Goal: Information Seeking & Learning: Find specific page/section

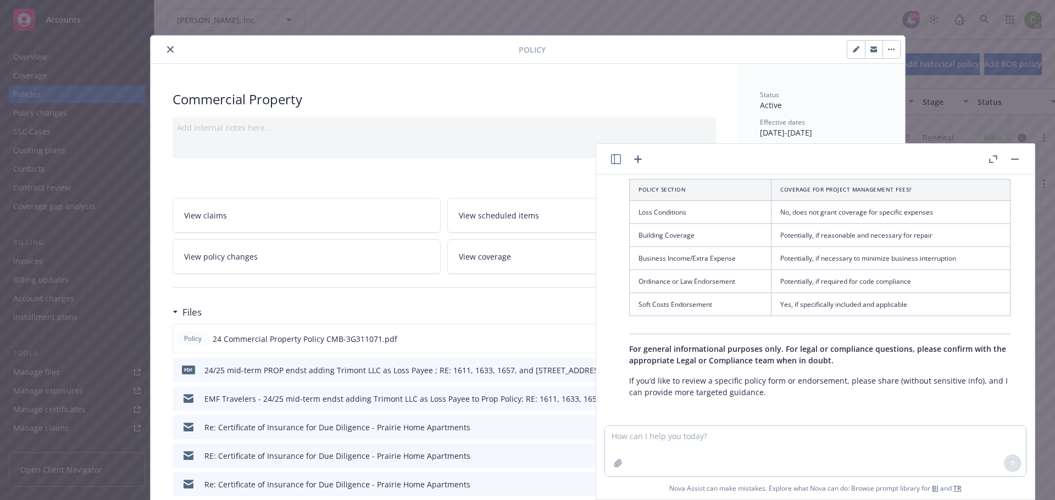
scroll to position [110, 0]
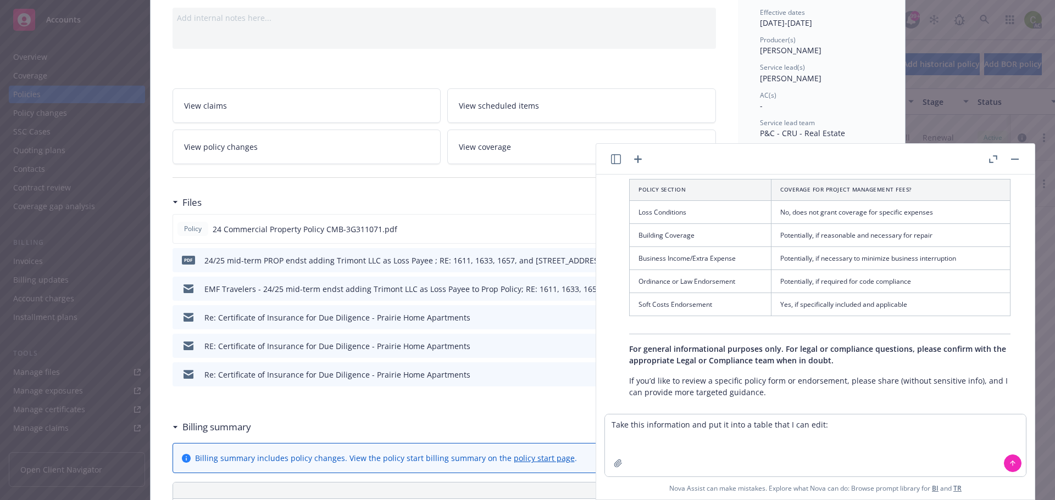
type textarea "Take this information and put it into a table that I can edit: Claim Number Pol…"
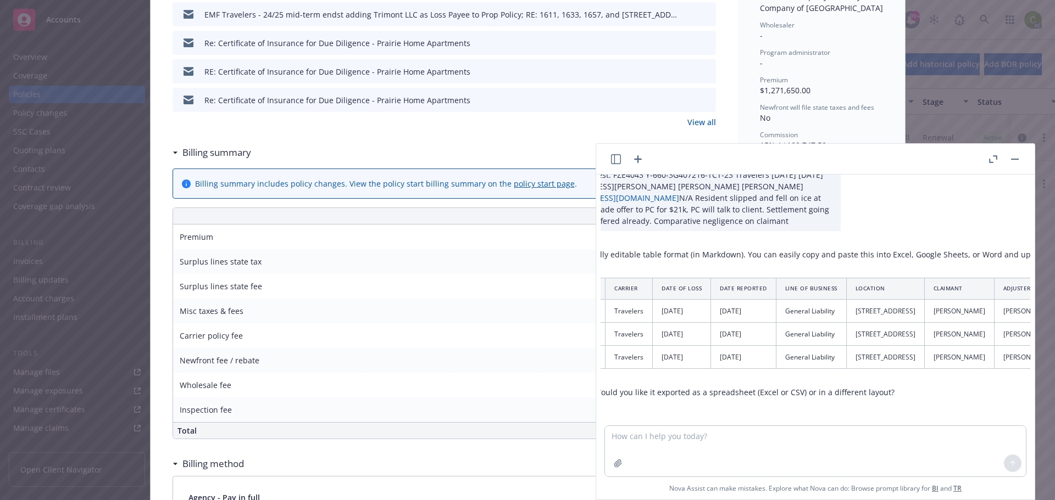
scroll to position [2315, 0]
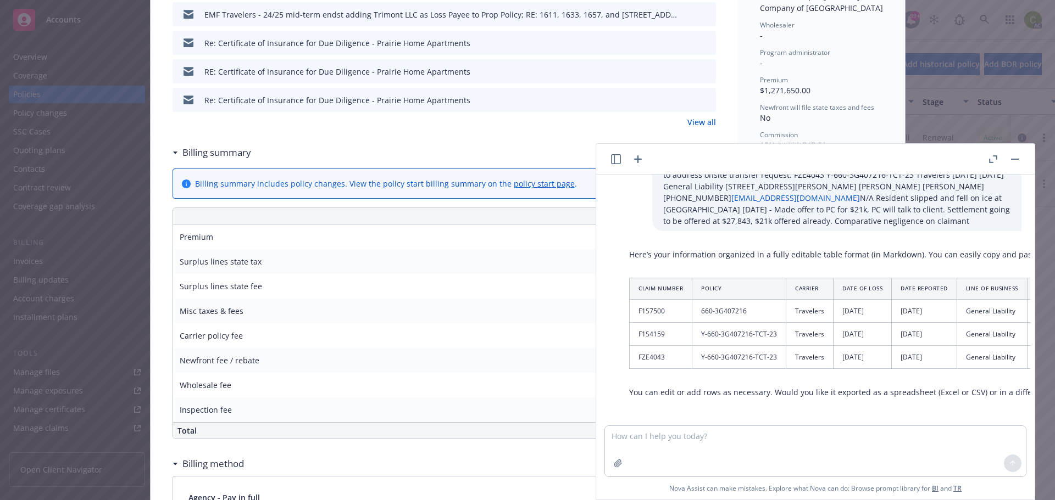
drag, startPoint x: 637, startPoint y: 274, endPoint x: 658, endPoint y: 371, distance: 98.9
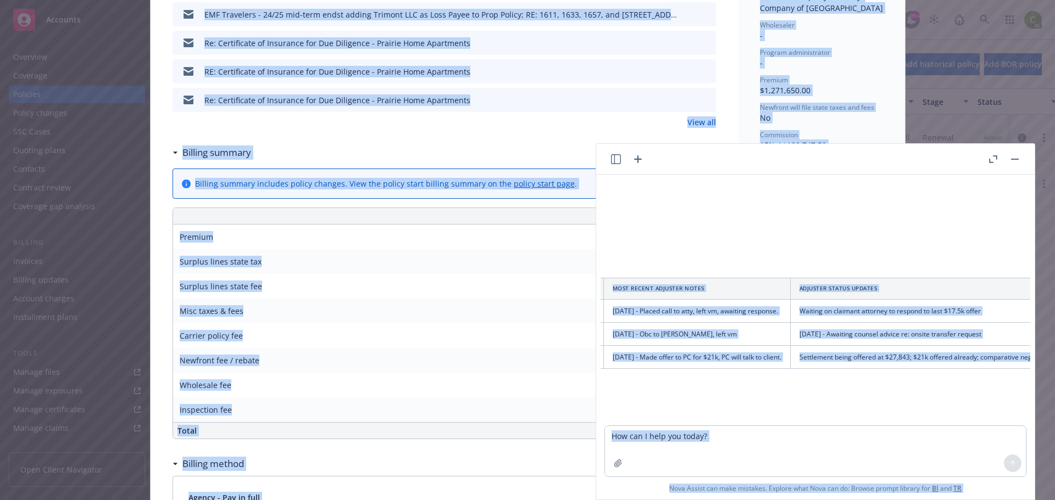
scroll to position [2315, 1437]
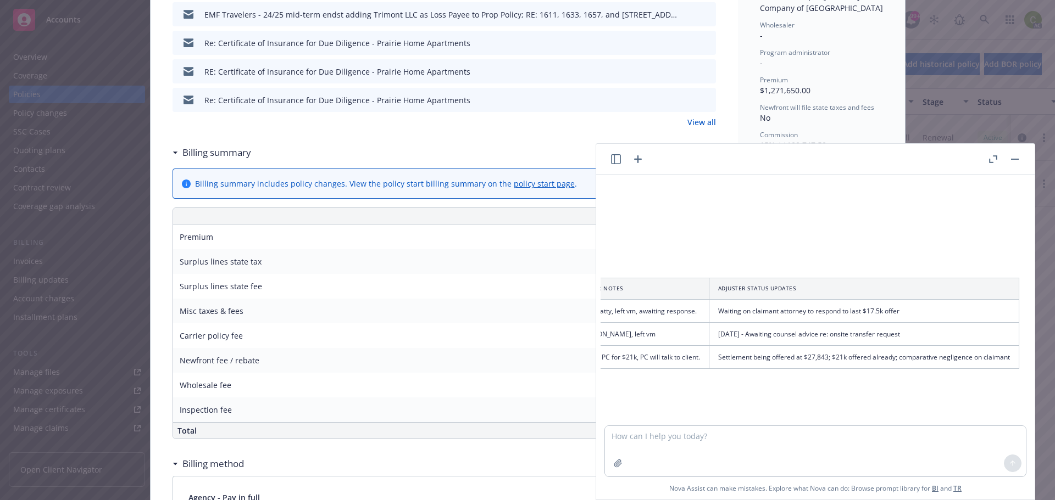
drag, startPoint x: 631, startPoint y: 264, endPoint x: 1013, endPoint y: 354, distance: 392.8
click at [1013, 354] on div "Here’s your information organized in a fully editable table format (in Markdown…" at bounding box center [134, 323] width 1791 height 158
click at [663, 447] on textarea at bounding box center [815, 451] width 421 height 51
type textarea "Export this into an excel spreadsheet"
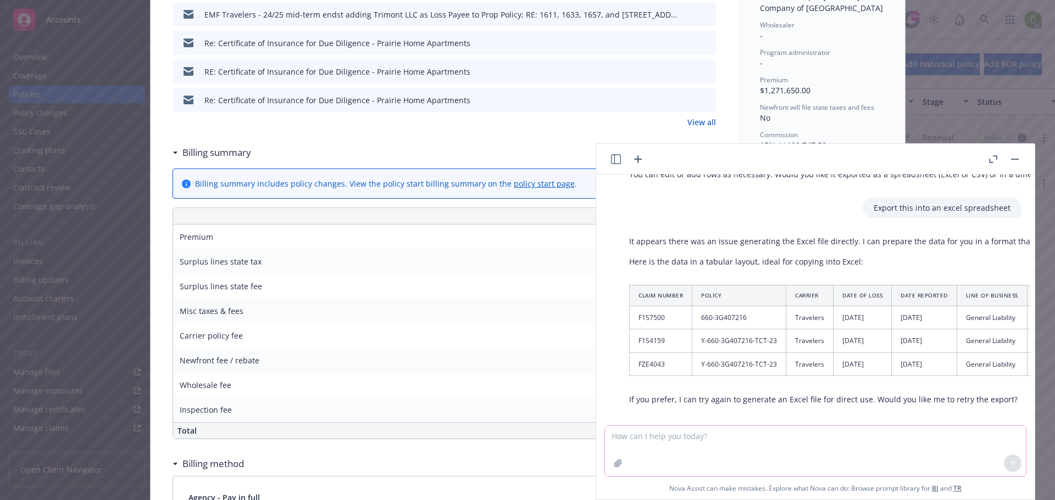
scroll to position [2540, 0]
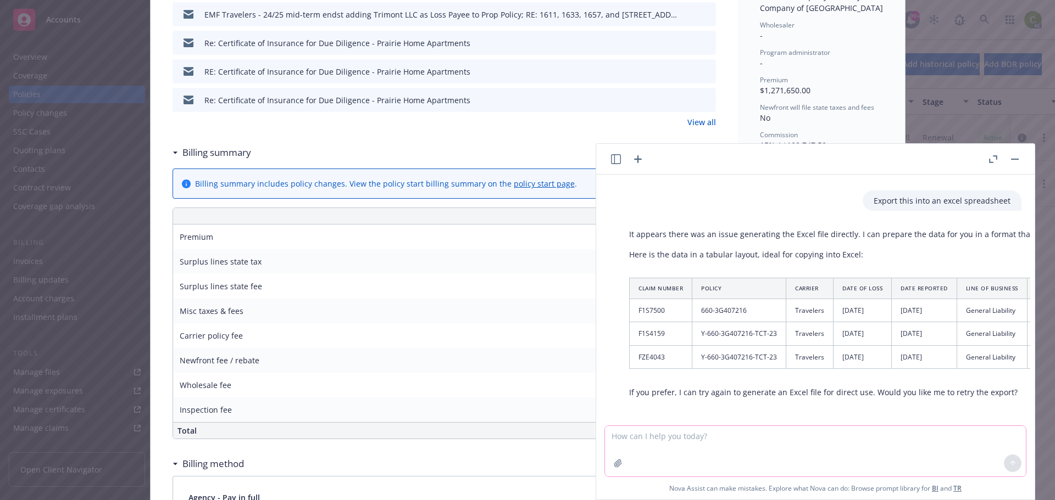
drag, startPoint x: 683, startPoint y: 443, endPoint x: 673, endPoint y: 441, distance: 10.0
click at [682, 442] on textarea at bounding box center [815, 451] width 421 height 51
type textarea "M"
type textarea "Instead of a table, organize it with bullet points so that I can easily copy an…"
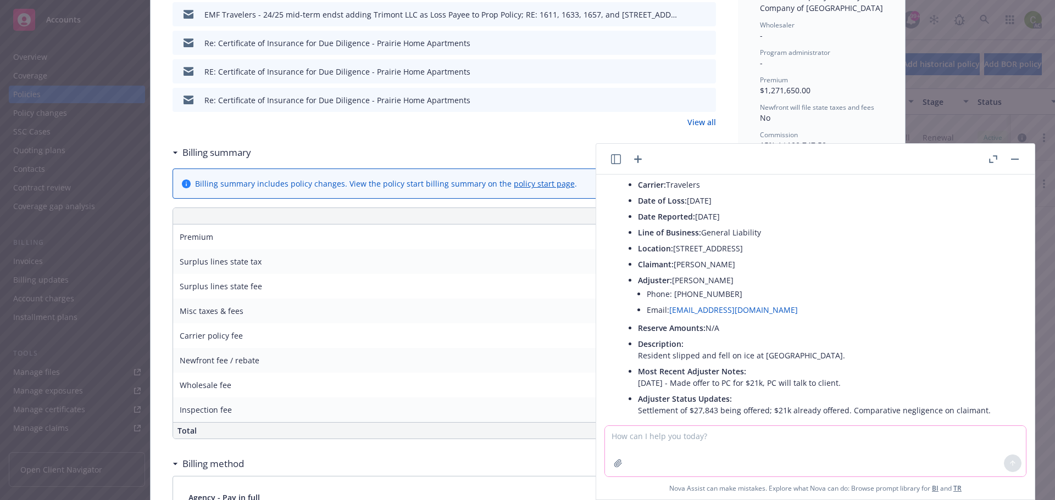
scroll to position [3642, 0]
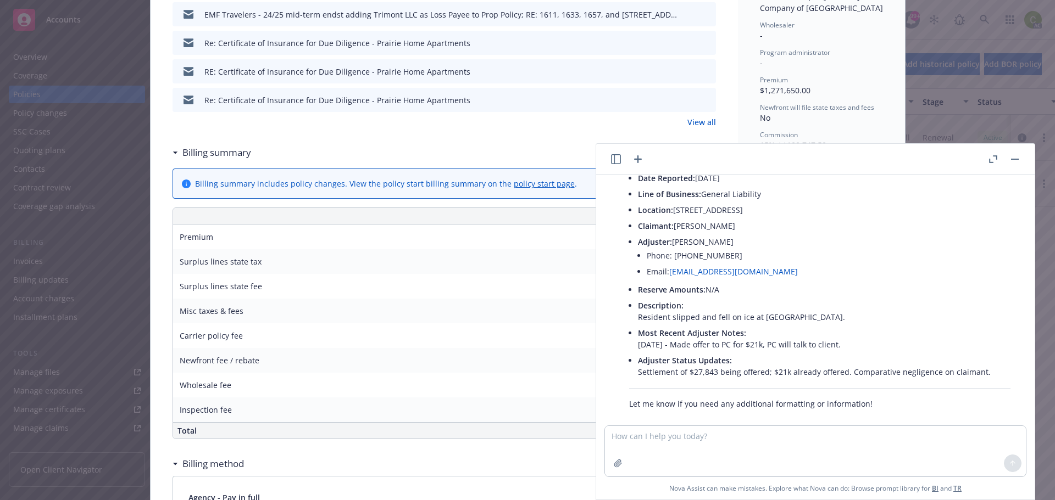
click at [987, 353] on li "Adjuster Status Updates: Settlement of $27,843 being offered; $21k already offe…" at bounding box center [824, 366] width 372 height 27
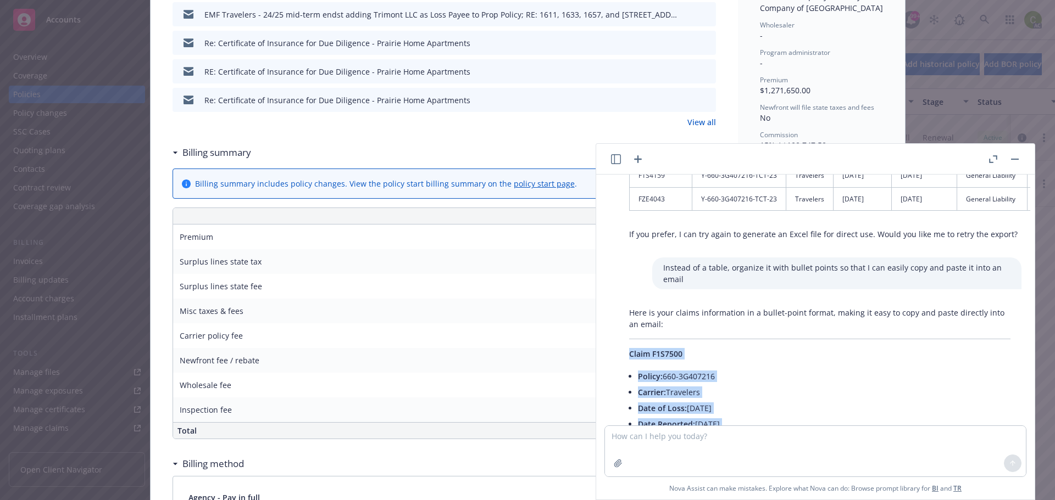
scroll to position [2708, 0]
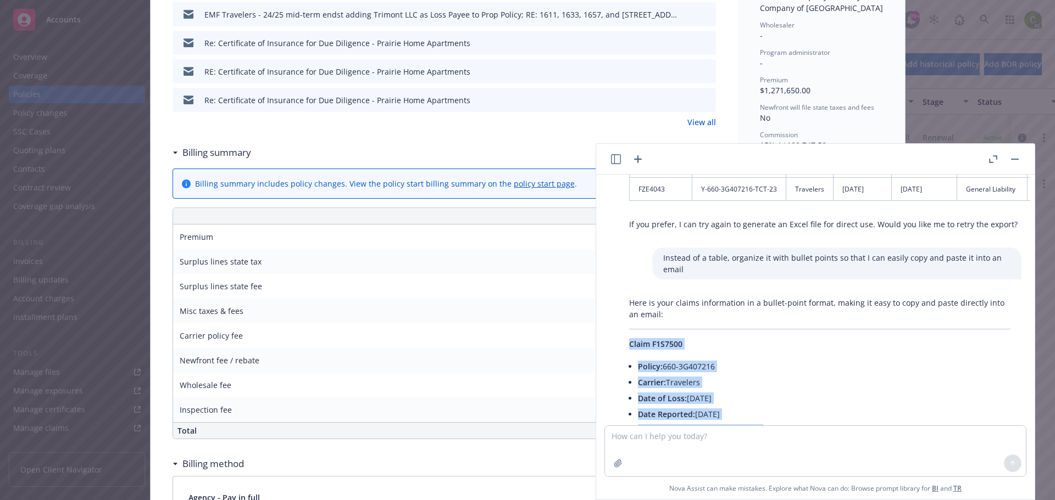
drag, startPoint x: 982, startPoint y: 350, endPoint x: 624, endPoint y: 325, distance: 359.0
copy div "Claim F1S7500 Policy: 660-3G407216 Carrier: Travelers Date of Loss: [DATE] Date…"
click at [653, 441] on textarea at bounding box center [815, 451] width 421 height 51
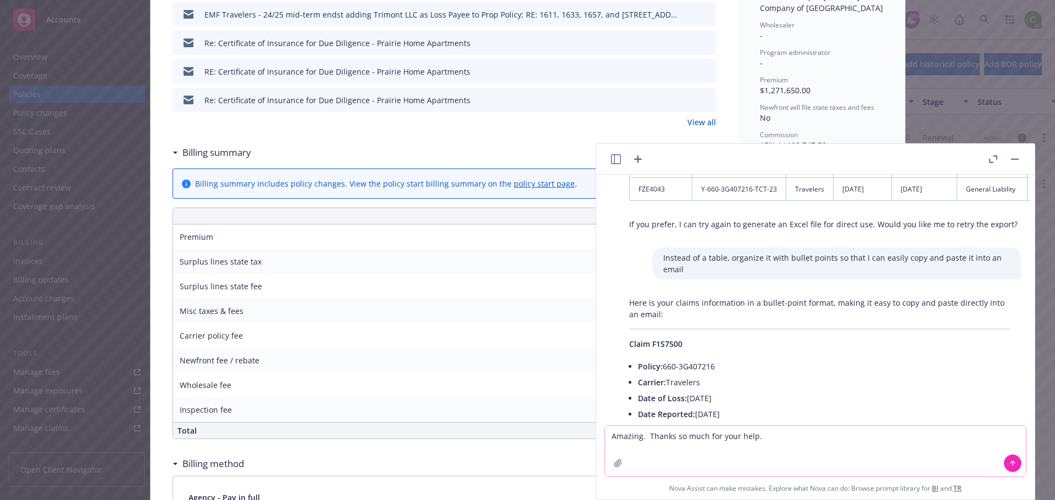
type textarea "Amazing. Thanks so much for your help."
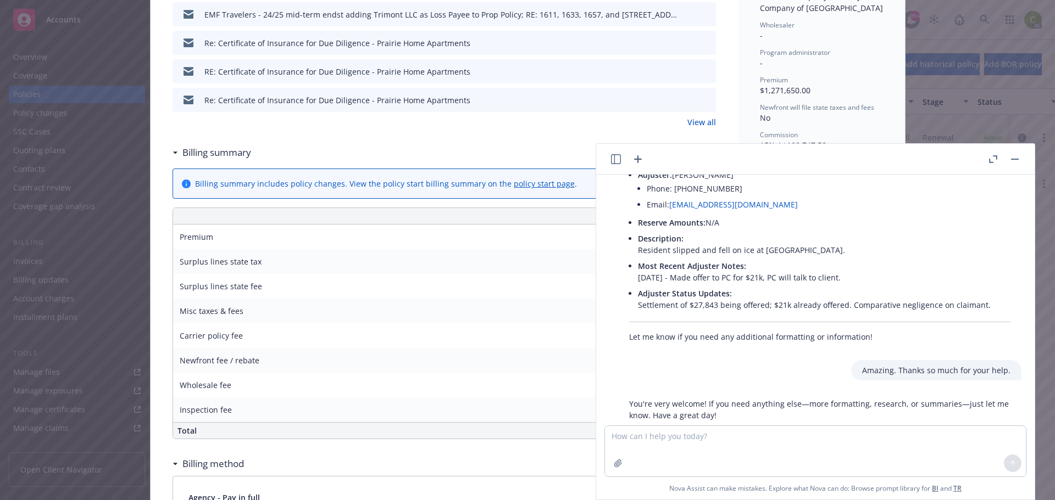
click at [1019, 155] on button "button" at bounding box center [1014, 159] width 13 height 13
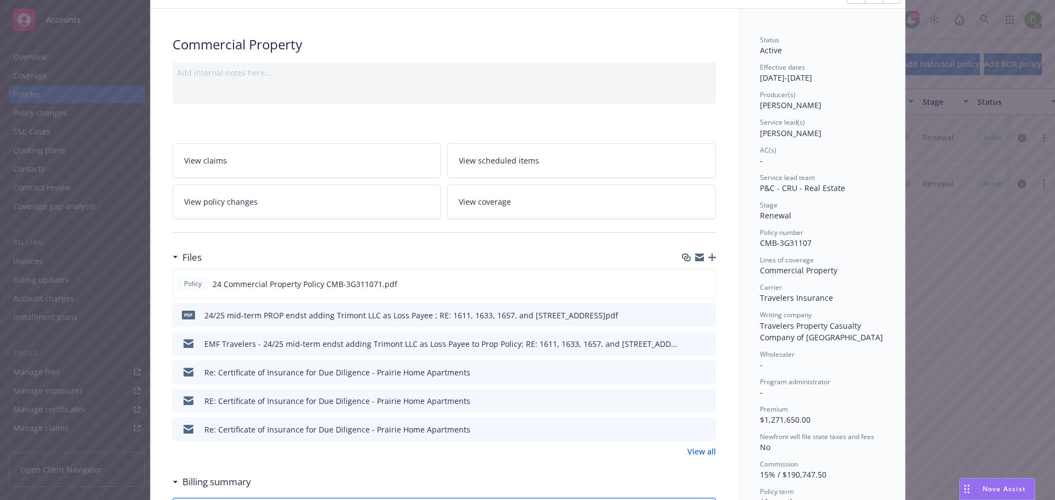
scroll to position [0, 0]
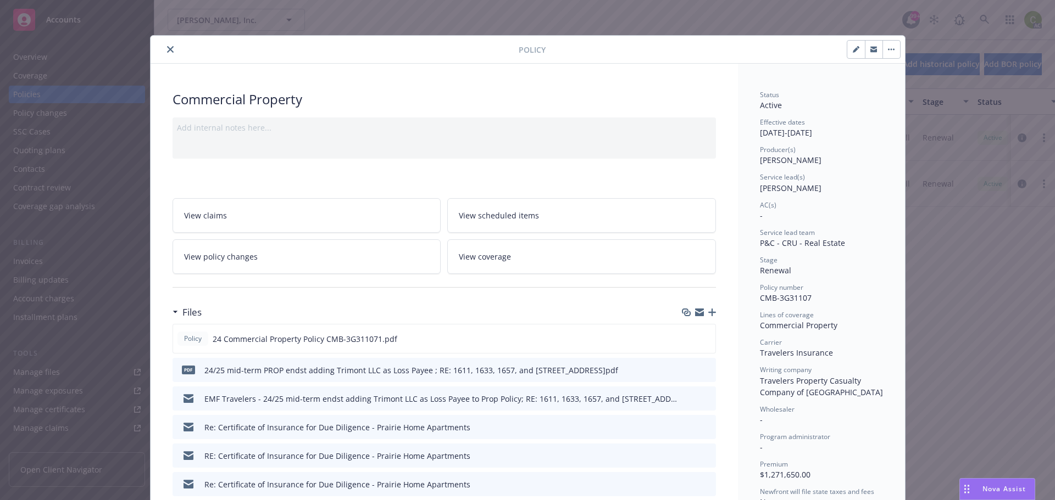
click at [168, 46] on icon "close" at bounding box center [170, 49] width 7 height 7
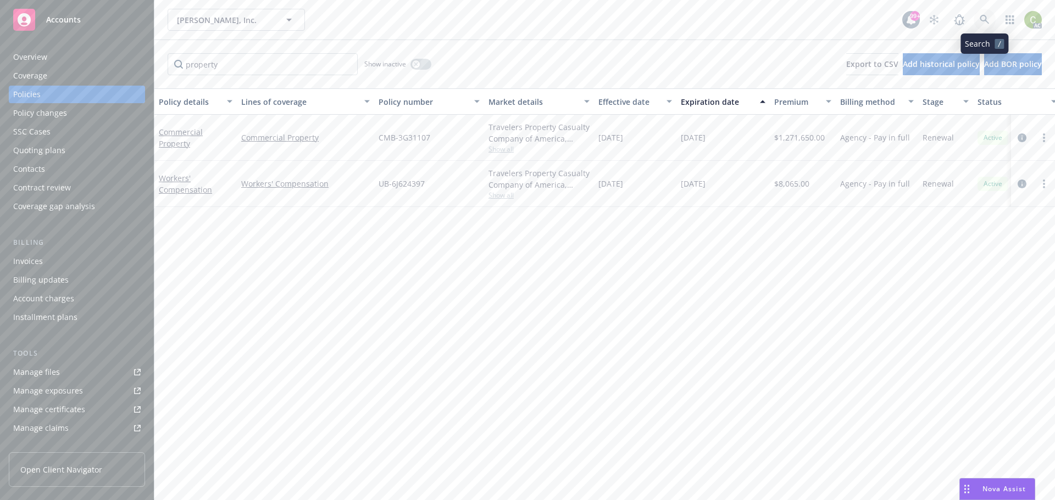
click at [985, 21] on icon at bounding box center [985, 20] width 10 height 10
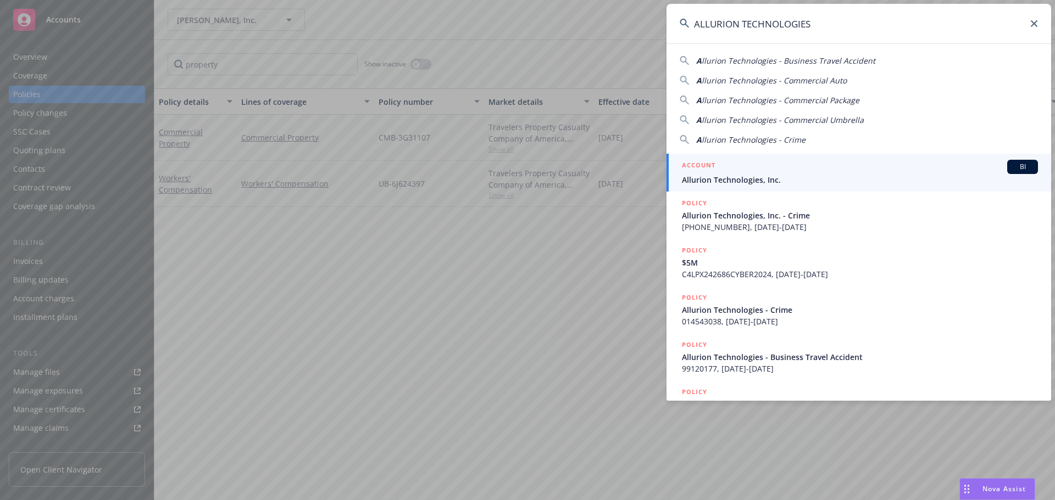
type input "ALLURION TECHNOLOGIES"
click at [747, 171] on div "ACCOUNT BI" at bounding box center [860, 167] width 356 height 14
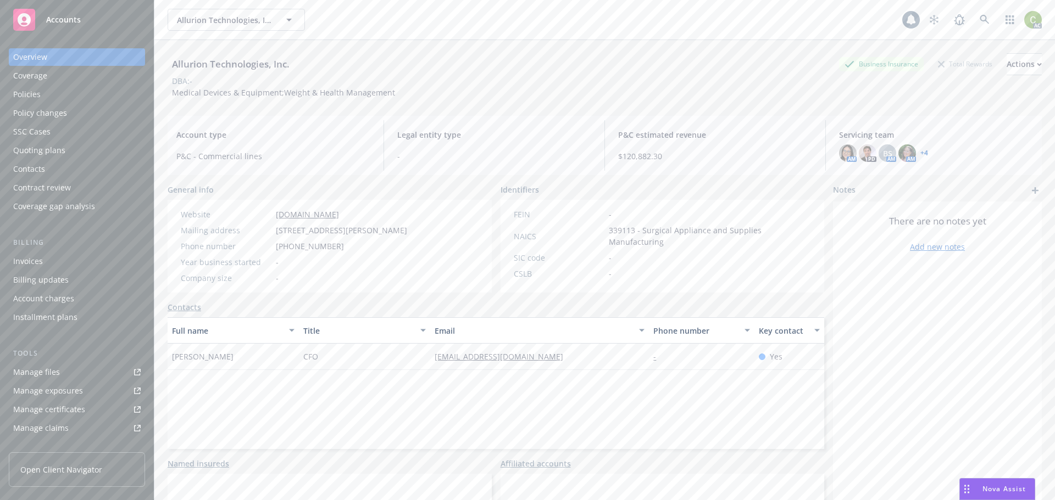
drag, startPoint x: 49, startPoint y: 93, endPoint x: 135, endPoint y: 114, distance: 87.7
click at [49, 93] on div "Policies" at bounding box center [76, 95] width 127 height 18
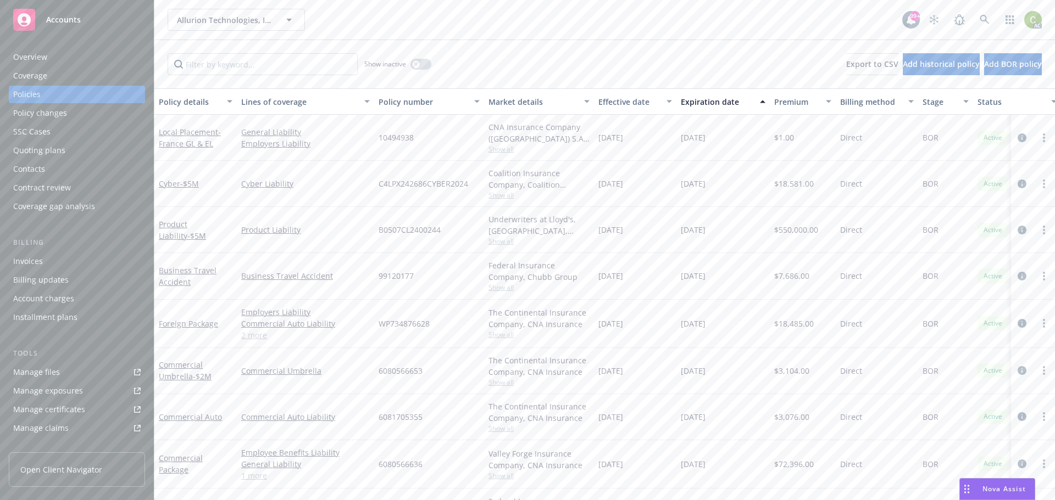
click at [29, 58] on div "Overview" at bounding box center [30, 57] width 34 height 18
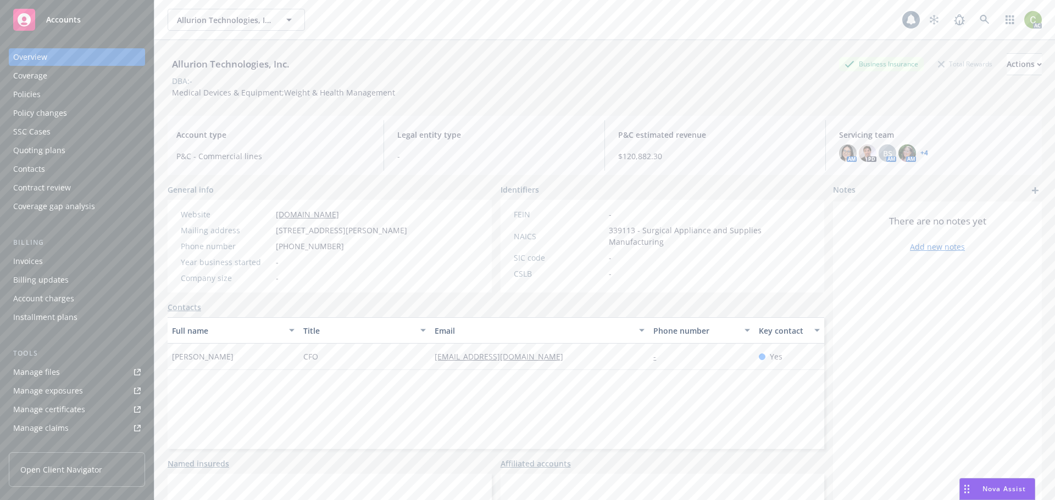
click at [30, 92] on div "Policies" at bounding box center [26, 95] width 27 height 18
